Goal: Transaction & Acquisition: Purchase product/service

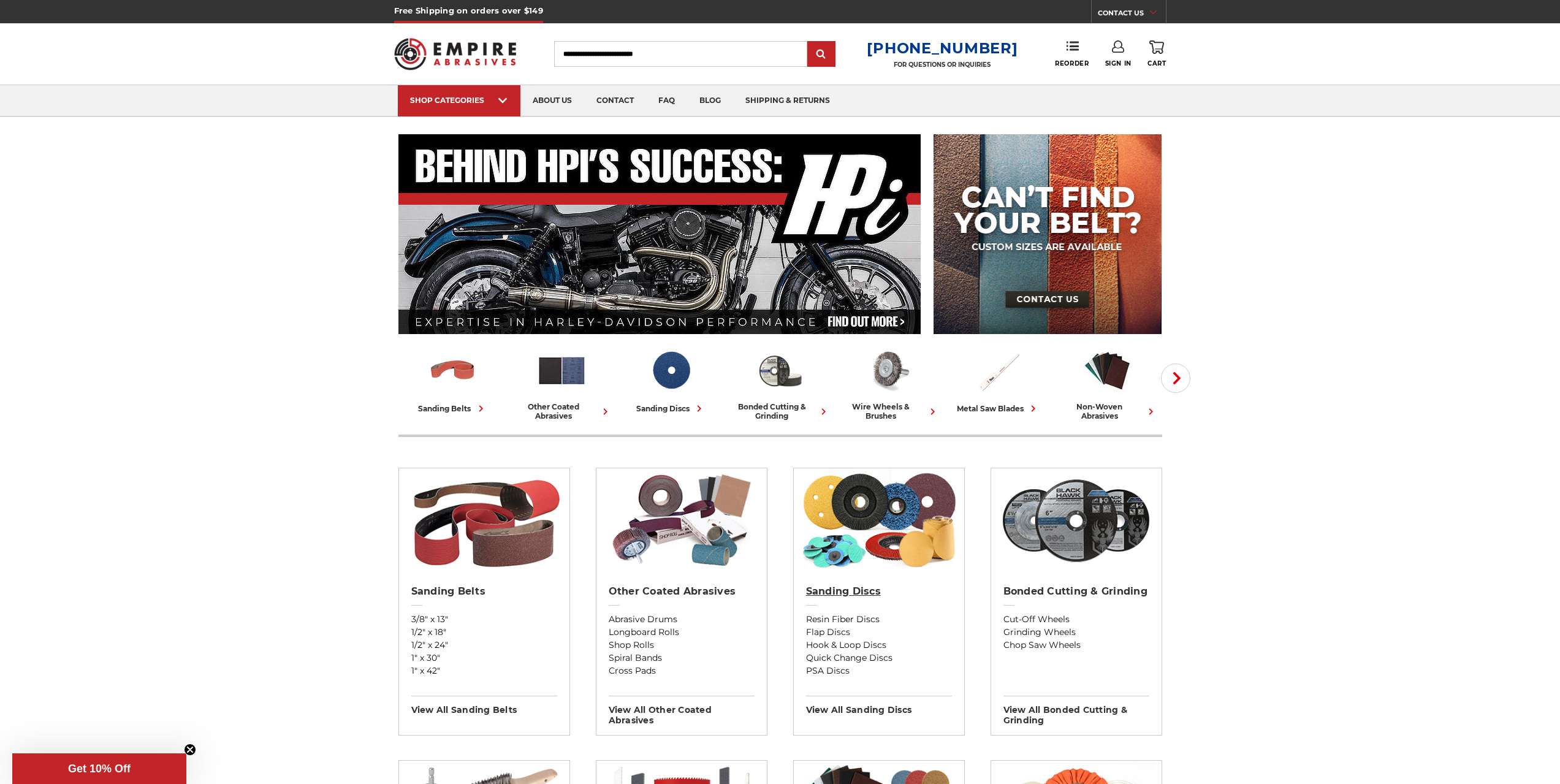
click at [867, 595] on h2 "Sanding Discs" at bounding box center [879, 591] width 146 height 12
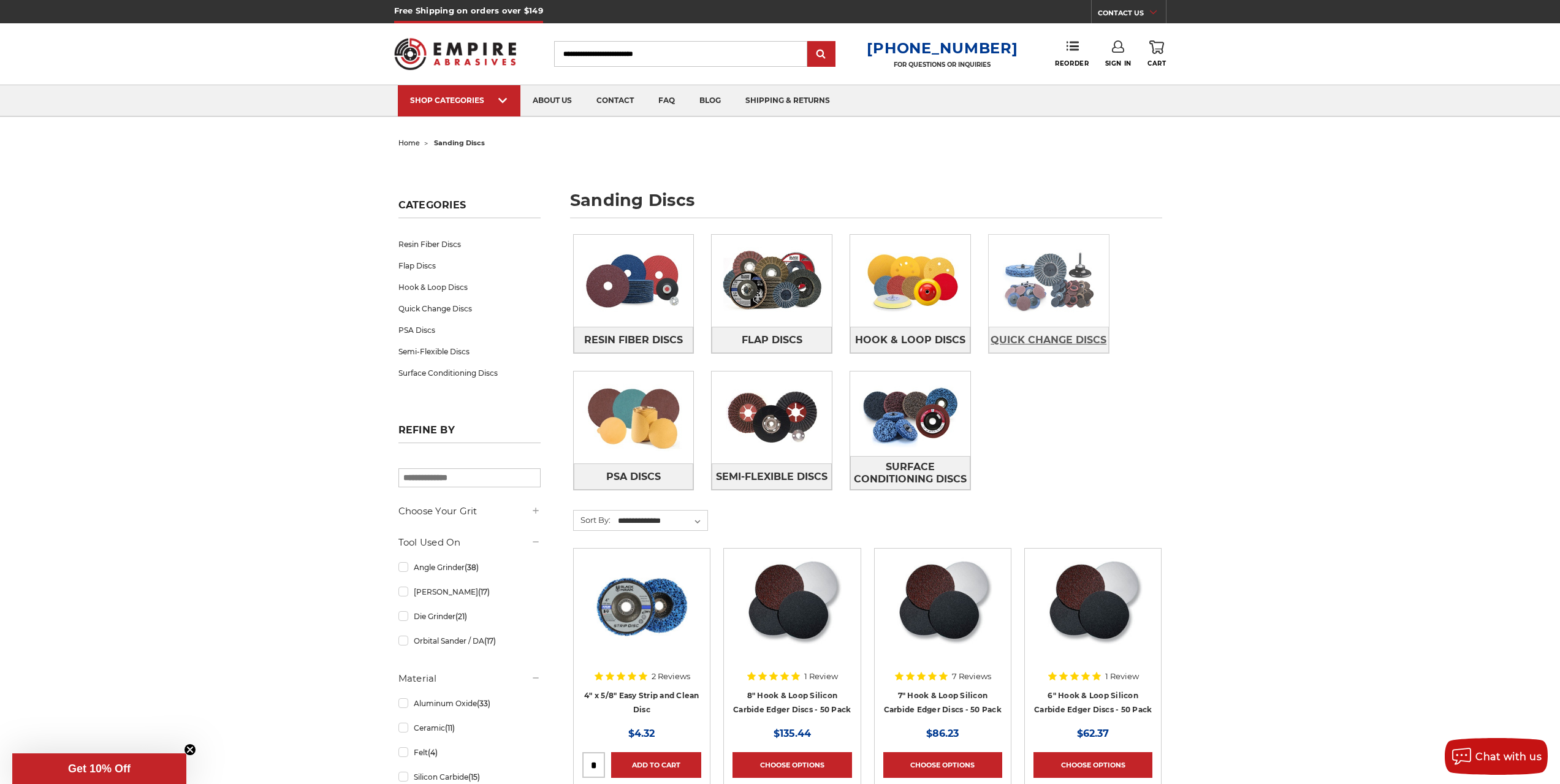
click at [1083, 342] on span "Quick Change Discs" at bounding box center [1048, 340] width 116 height 21
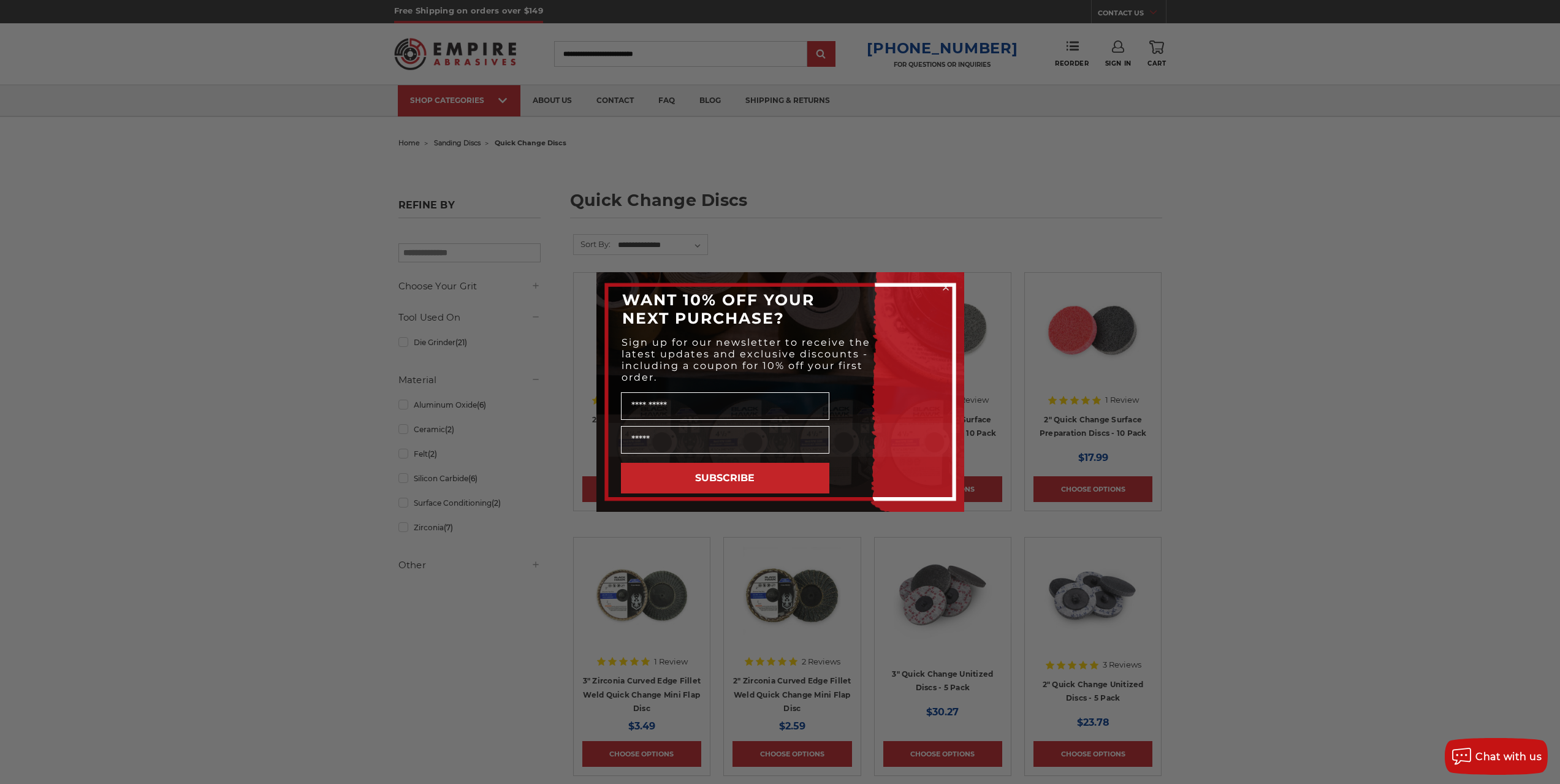
click at [947, 293] on circle "Close dialog" at bounding box center [946, 288] width 12 height 12
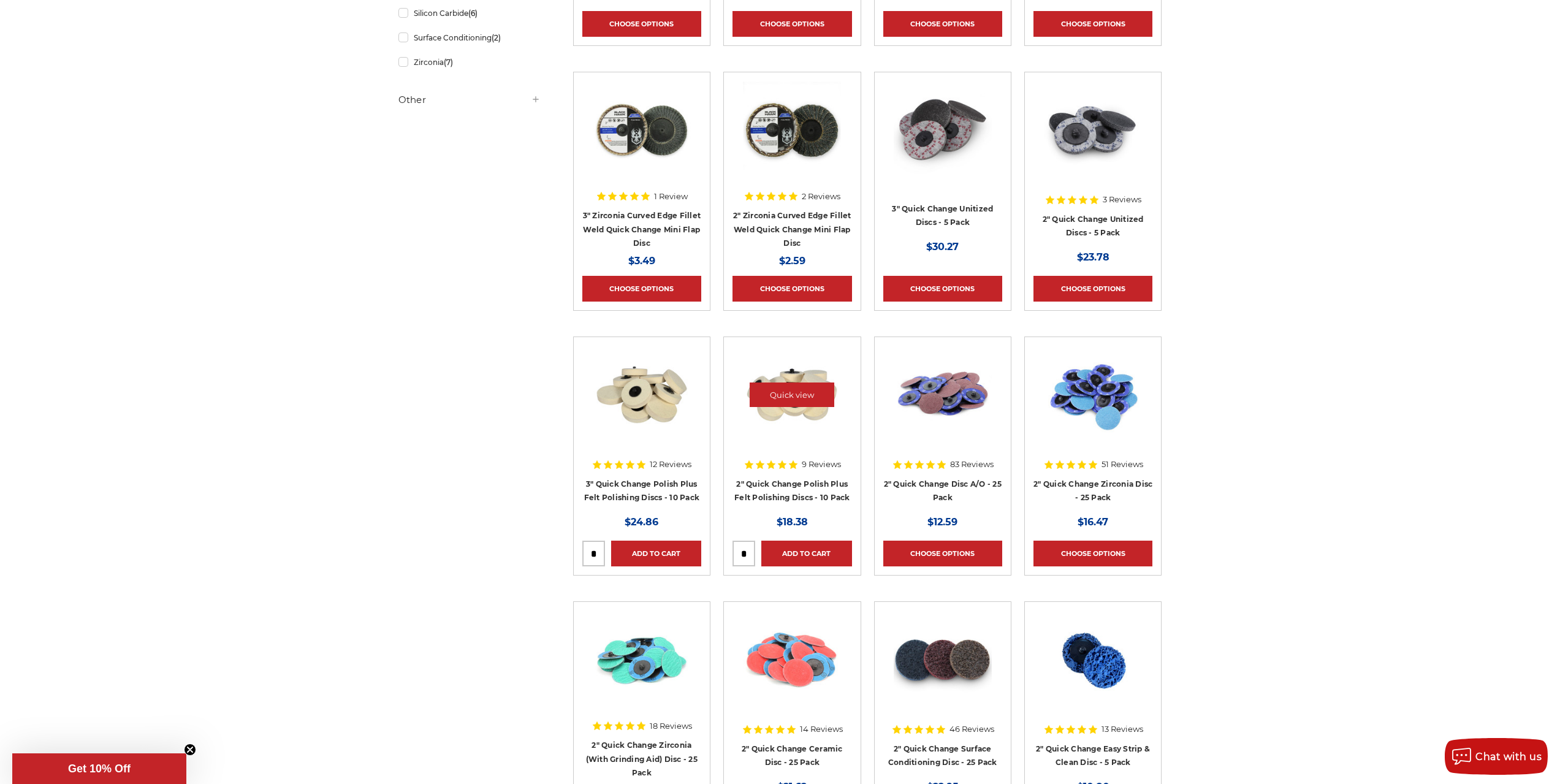
scroll to position [674, 0]
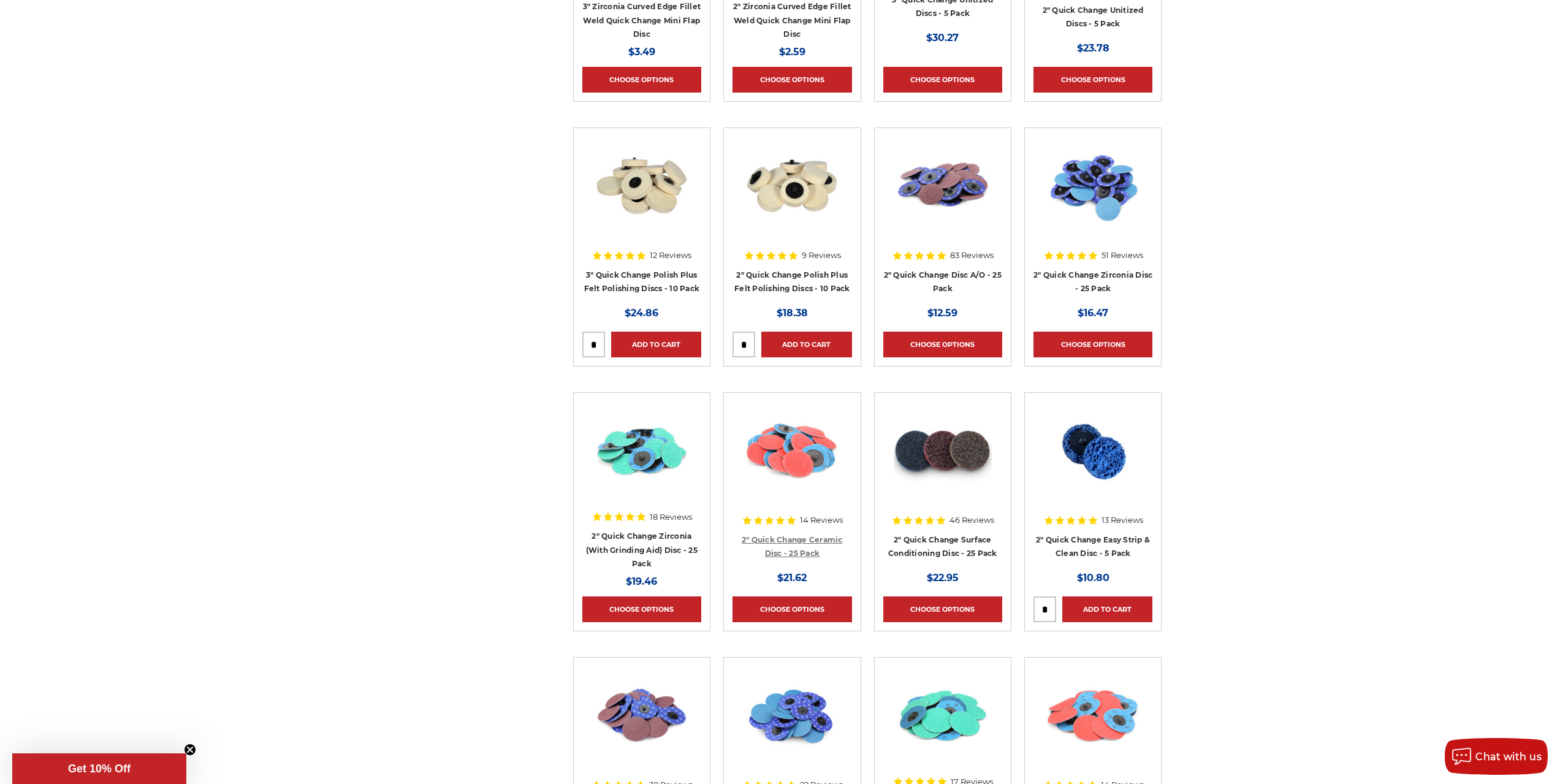
click at [816, 541] on link "2" Quick Change Ceramic Disc - 25 Pack" at bounding box center [792, 547] width 101 height 24
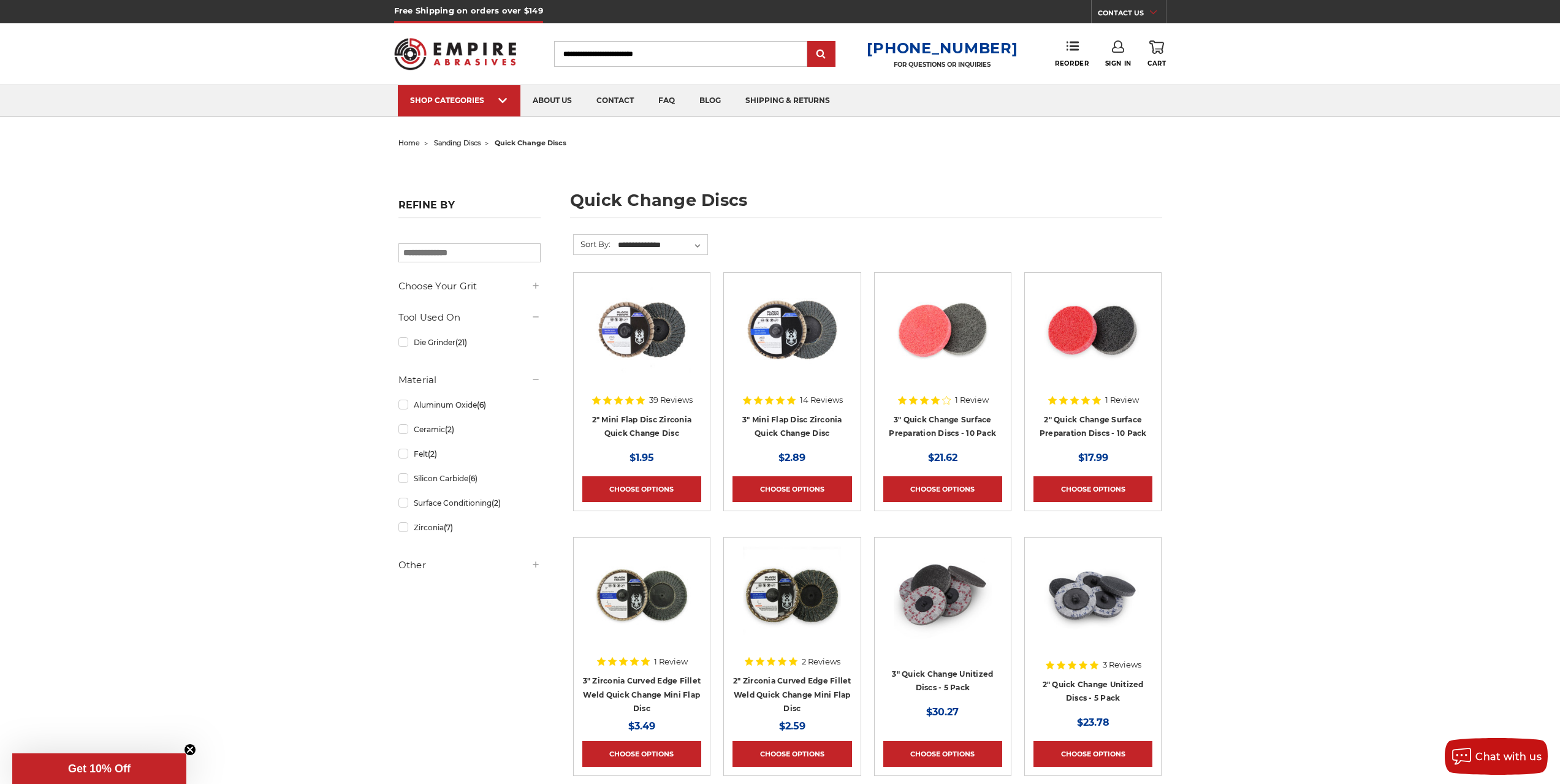
click at [466, 289] on h5 "Choose Your Grit" at bounding box center [470, 286] width 142 height 15
